Goal: Navigation & Orientation: Find specific page/section

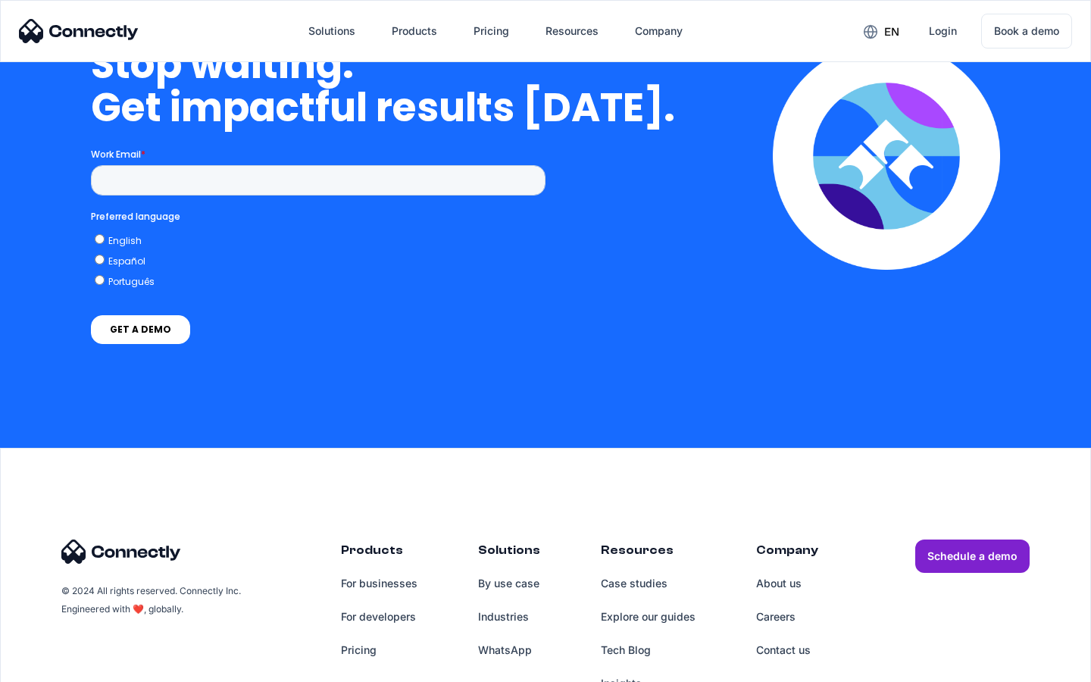
scroll to position [3845, 0]
